Goal: Transaction & Acquisition: Book appointment/travel/reservation

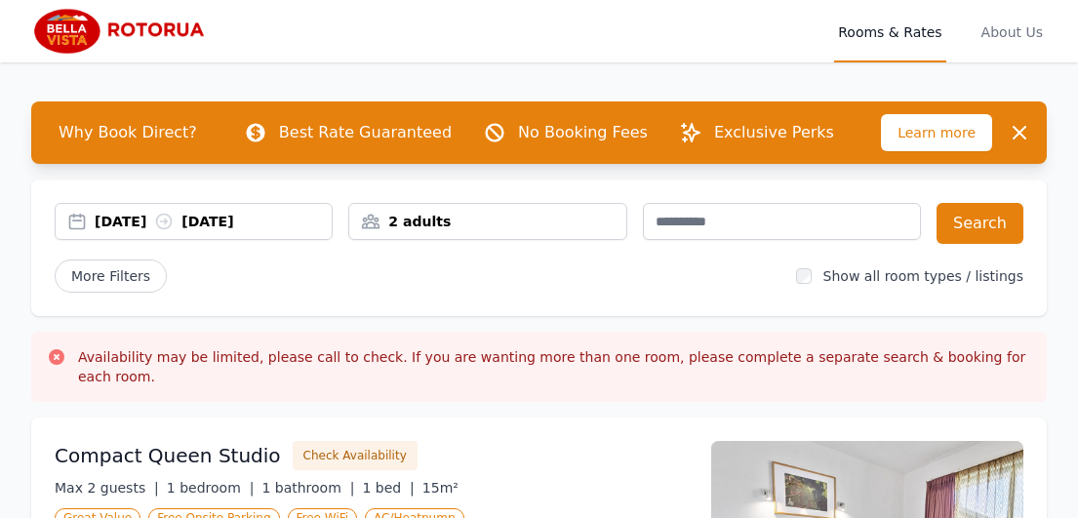
click at [76, 218] on div "[DATE] [DATE]" at bounding box center [194, 222] width 276 height 20
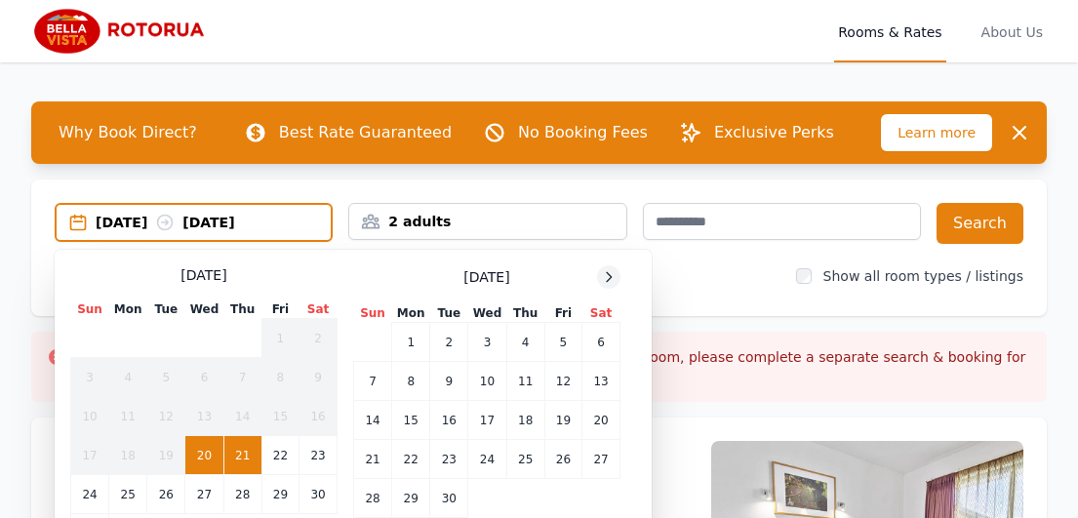
click at [615, 279] on icon at bounding box center [609, 277] width 16 height 16
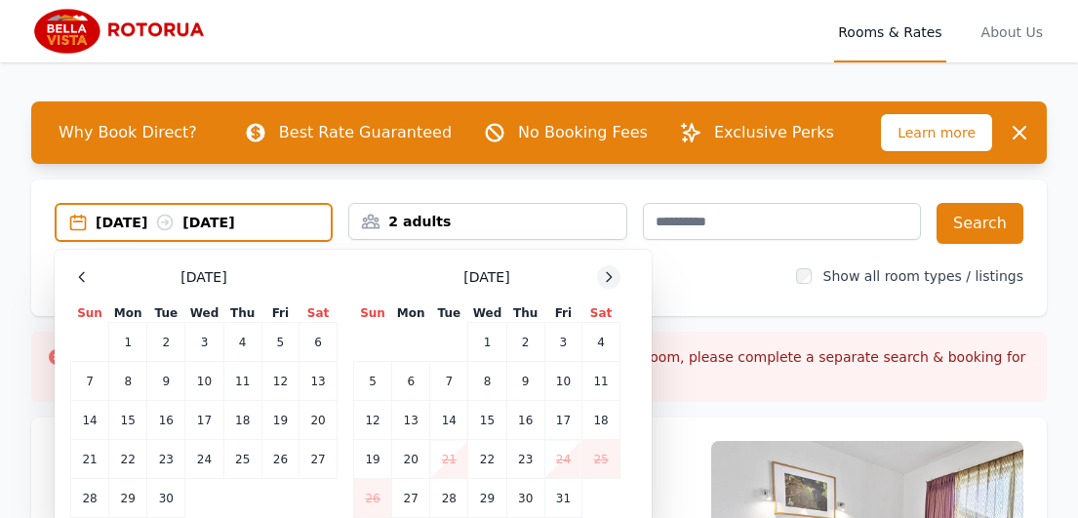
click at [615, 279] on icon at bounding box center [609, 277] width 16 height 16
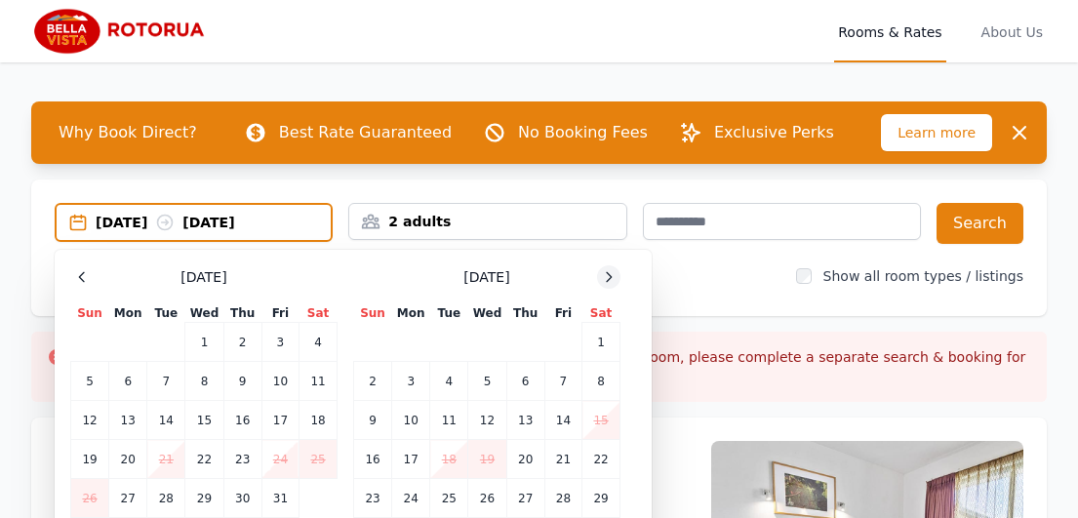
click at [615, 279] on icon at bounding box center [609, 277] width 16 height 16
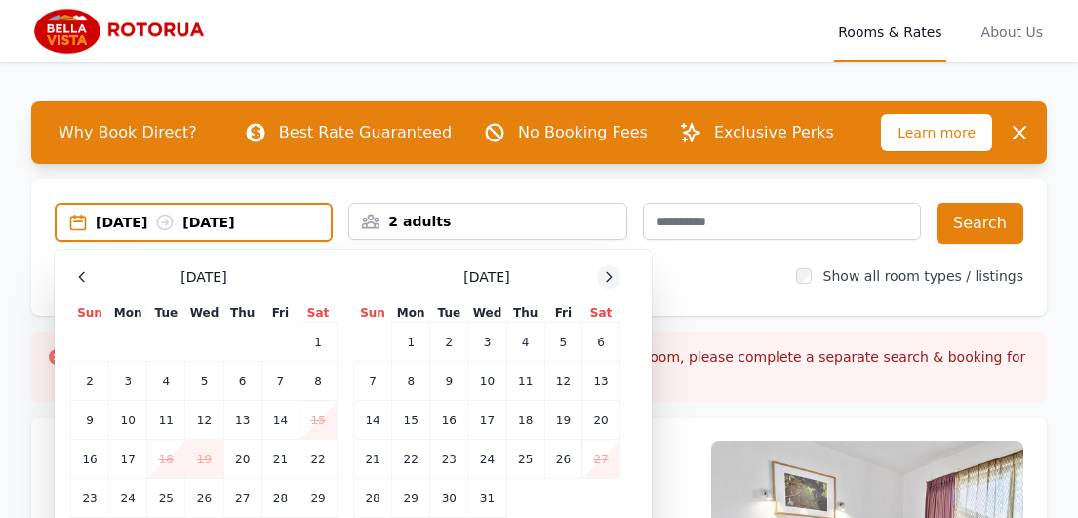
click at [615, 279] on icon at bounding box center [609, 277] width 16 height 16
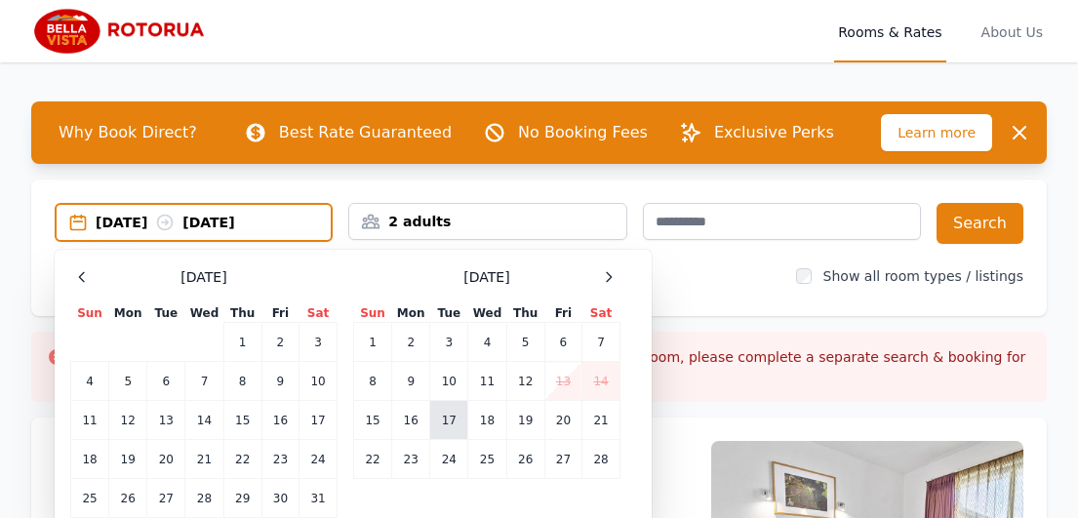
click at [434, 415] on td "17" at bounding box center [449, 420] width 38 height 39
click at [526, 415] on td "19" at bounding box center [525, 420] width 38 height 39
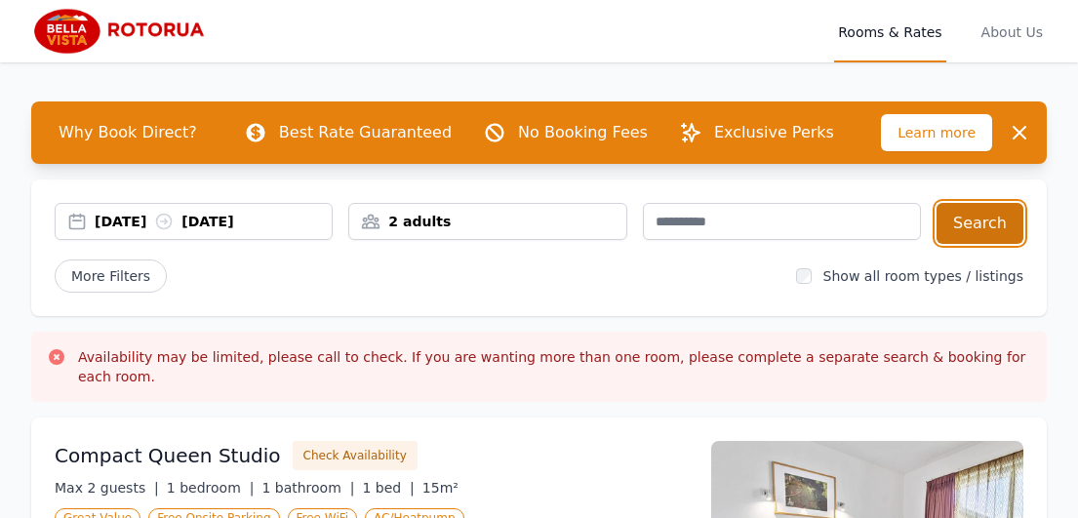
click at [985, 227] on button "Search" at bounding box center [980, 223] width 87 height 41
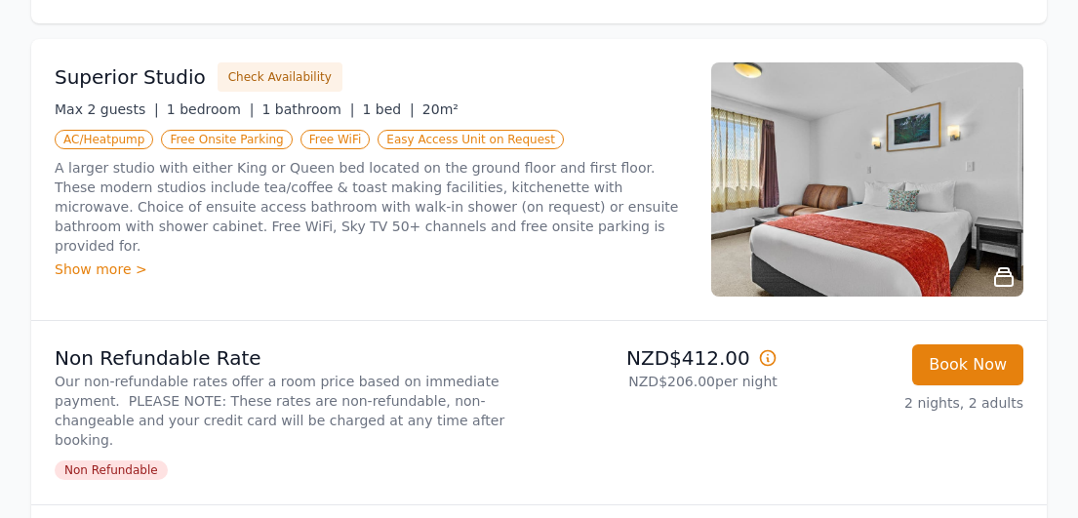
scroll to position [390, 0]
